Goal: Information Seeking & Learning: Learn about a topic

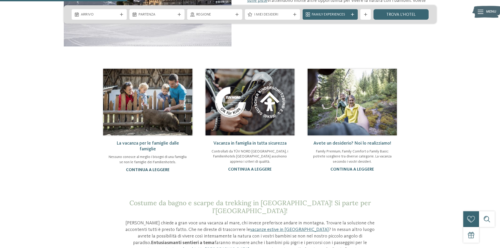
click at [144, 169] on link "continua a leggere" at bounding box center [148, 170] width 44 height 4
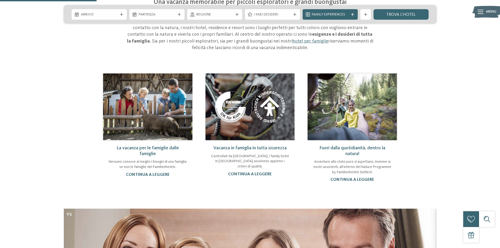
scroll to position [184, 0]
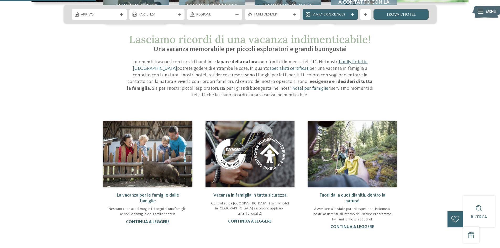
click at [248, 178] on img at bounding box center [249, 154] width 89 height 67
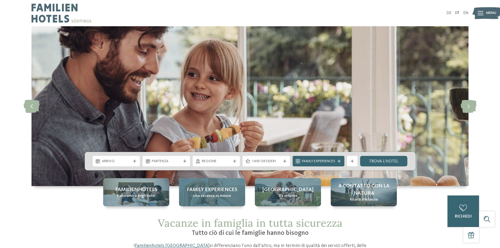
click at [233, 194] on div "Family experiences Una vacanza su misura" at bounding box center [212, 192] width 66 height 28
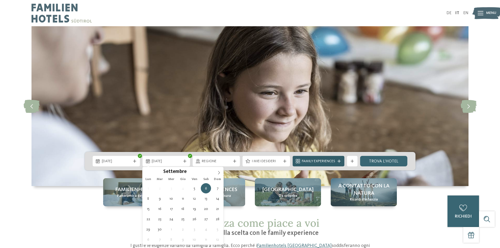
click at [338, 161] on icon at bounding box center [338, 160] width 3 height 3
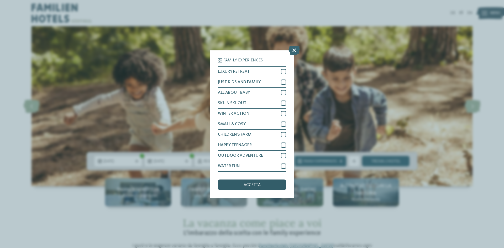
click at [252, 185] on span "accetta" at bounding box center [251, 185] width 17 height 4
